Goal: Transaction & Acquisition: Purchase product/service

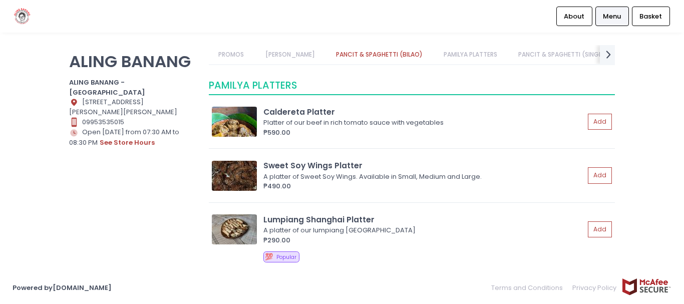
scroll to position [913, 0]
click at [314, 163] on div "Sweet Soy Wings Platter" at bounding box center [423, 166] width 321 height 12
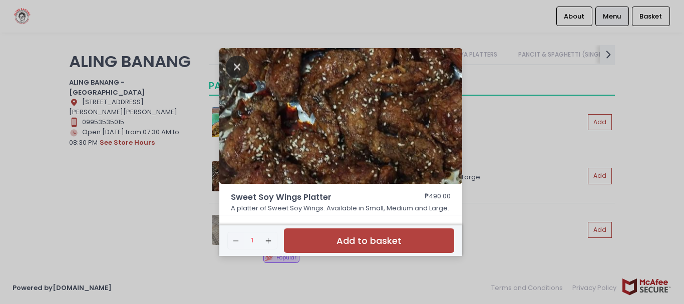
click at [240, 65] on icon "Close" at bounding box center [237, 67] width 23 height 23
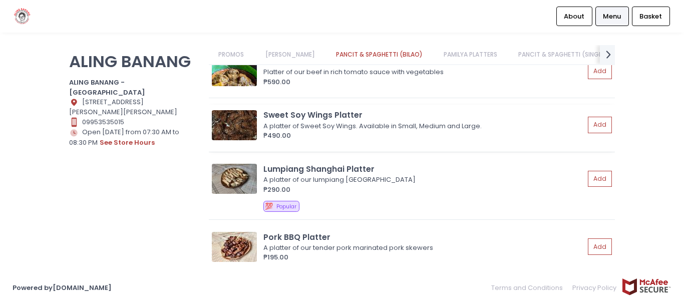
scroll to position [964, 0]
click at [514, 128] on div "A platter of Sweet Soy Wings. Available in Small, Medium and Large." at bounding box center [422, 126] width 318 height 10
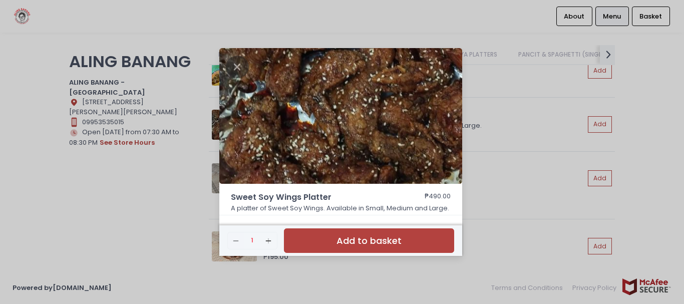
click at [379, 240] on button "Add to basket" at bounding box center [369, 240] width 170 height 25
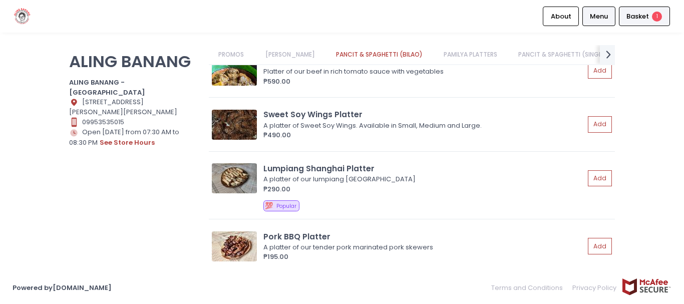
click at [622, 19] on div "Basket 1" at bounding box center [644, 17] width 51 height 20
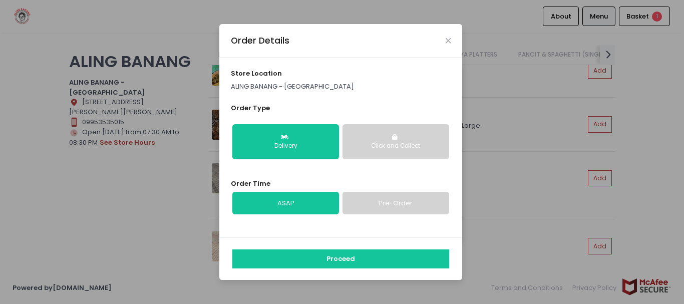
click at [412, 150] on div "Click and Collect" at bounding box center [396, 146] width 93 height 9
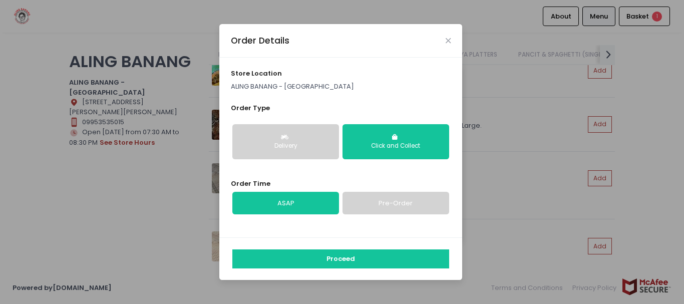
click at [305, 147] on div "Delivery" at bounding box center [285, 146] width 93 height 9
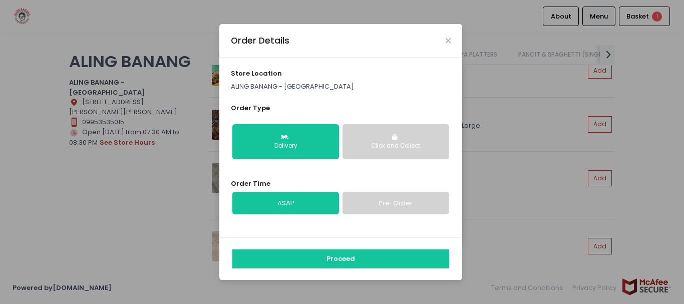
click at [370, 201] on link "Pre-Order" at bounding box center [396, 203] width 107 height 23
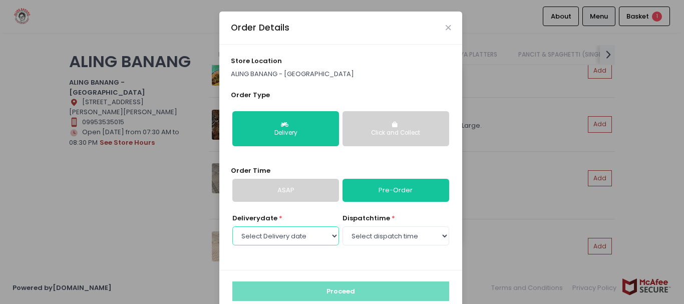
click at [311, 237] on select "Select Delivery date [DATE] [DATE] [DATE] [DATE] [DATE] [DATE]" at bounding box center [285, 235] width 107 height 19
select select "[DATE]"
click at [232, 226] on select "Select Delivery date [DATE] [DATE] [DATE] [DATE] [DATE] [DATE]" at bounding box center [285, 235] width 107 height 19
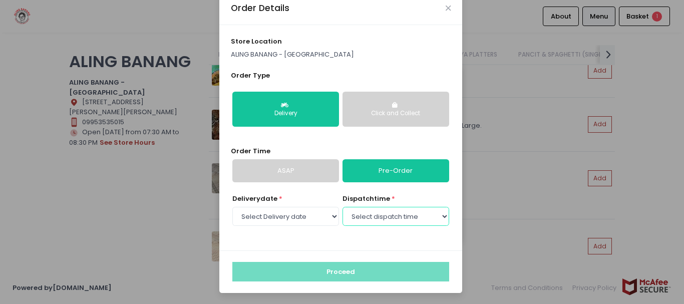
click at [392, 213] on select "Select dispatch time 07:30 AM - 08:00 AM 08:00 AM - 08:30 AM 08:30 AM - 09:00 A…" at bounding box center [396, 216] width 107 height 19
select select "09:30"
click at [343, 207] on select "Select dispatch time 07:30 AM - 08:00 AM 08:00 AM - 08:30 AM 08:30 AM - 09:00 A…" at bounding box center [396, 216] width 107 height 19
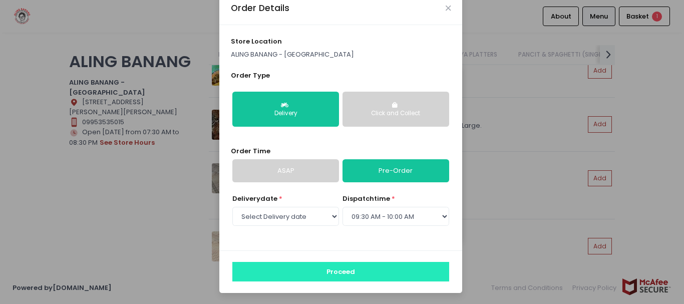
click at [329, 275] on button "Proceed" at bounding box center [340, 271] width 217 height 19
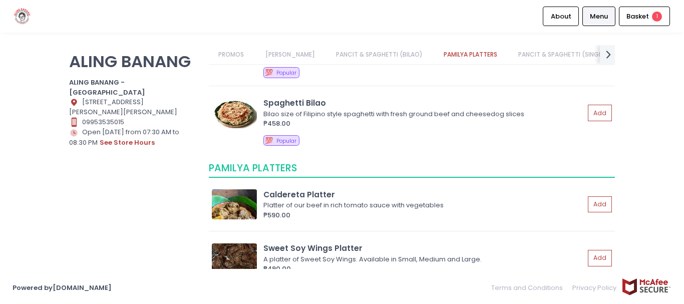
scroll to position [832, 0]
